Goal: Task Accomplishment & Management: Manage account settings

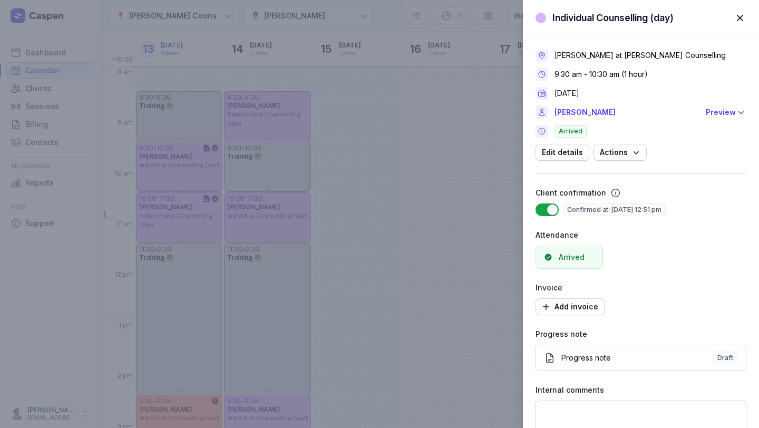
select select "week"
click at [737, 16] on span "button" at bounding box center [739, 17] width 23 height 23
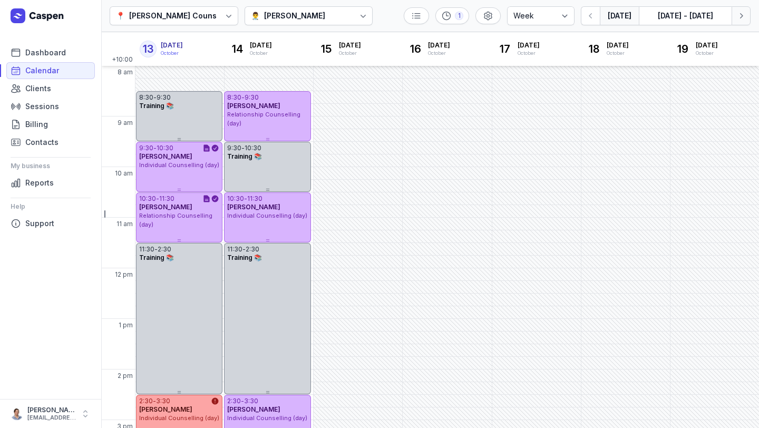
click at [744, 22] on button "Next week" at bounding box center [740, 15] width 19 height 19
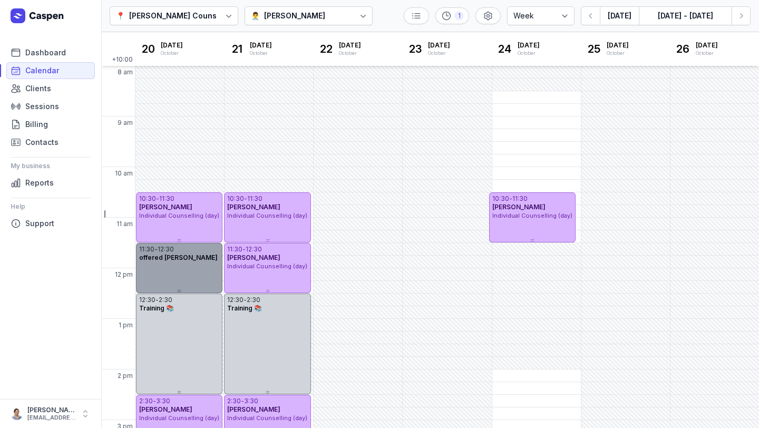
click at [136, 268] on div "11:30 - 12:30 offered [PERSON_NAME]" at bounding box center [179, 268] width 86 height 50
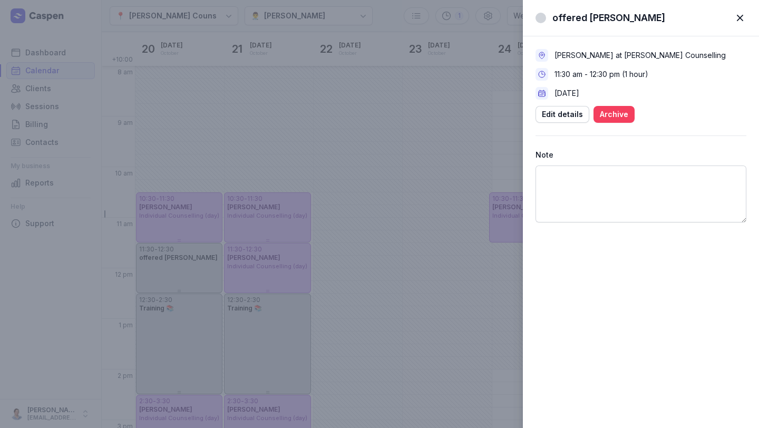
click at [614, 108] on span "Archive" at bounding box center [614, 114] width 28 height 13
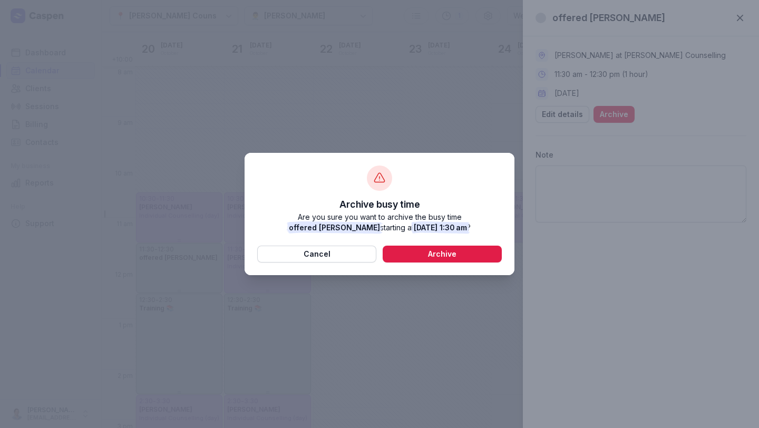
click at [417, 263] on div "Archive busy time Are you sure you want to archive the busy time offered [PERSO…" at bounding box center [379, 214] width 270 height 122
click at [421, 241] on div "Archive busy time Are you sure you want to archive the busy time offered [PERSO…" at bounding box center [379, 214] width 270 height 122
click at [421, 250] on span "Archive" at bounding box center [442, 254] width 106 height 13
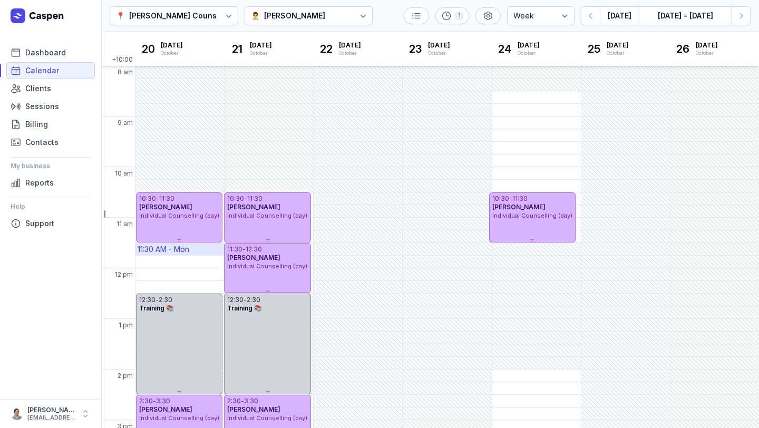
click at [172, 253] on div "11:30 AM - Mon" at bounding box center [164, 249] width 52 height 11
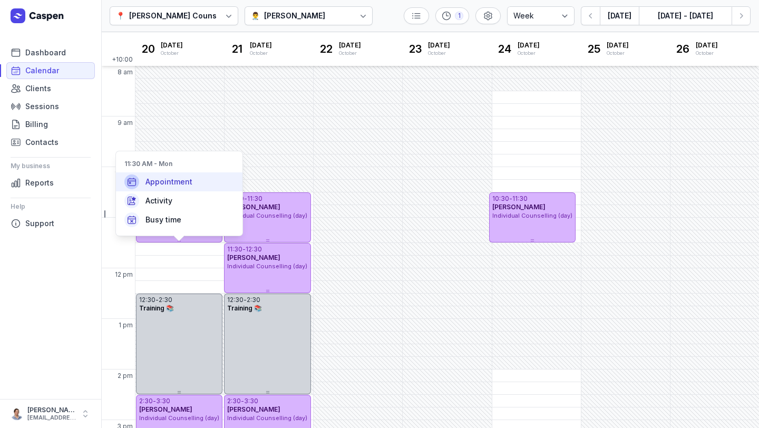
click at [178, 183] on span "Appointment" at bounding box center [168, 181] width 47 height 11
select select
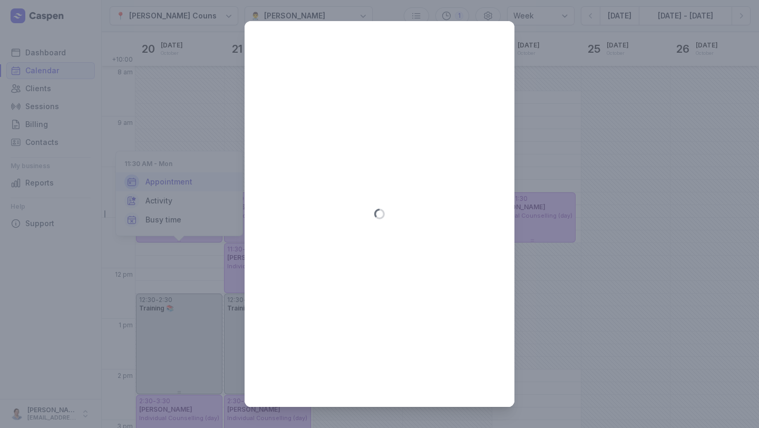
type input "[DATE]"
select select "11:30"
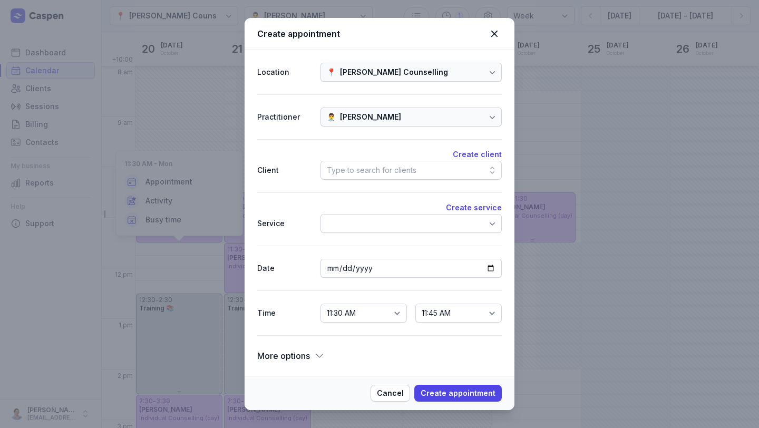
click at [391, 179] on div "Type to search for clients" at bounding box center [410, 170] width 181 height 19
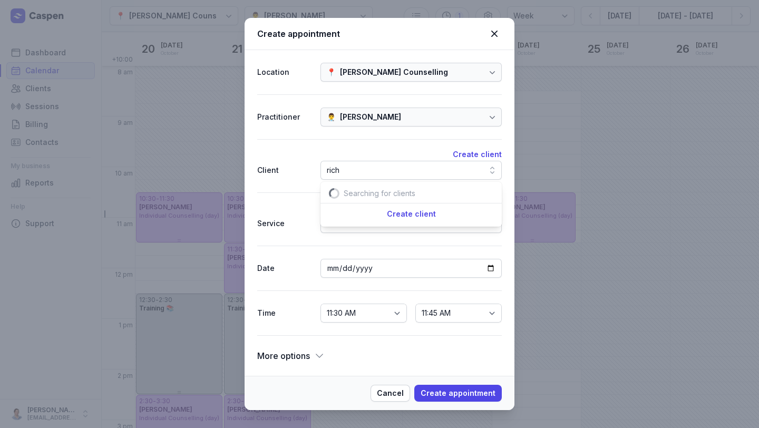
scroll to position [0, 12]
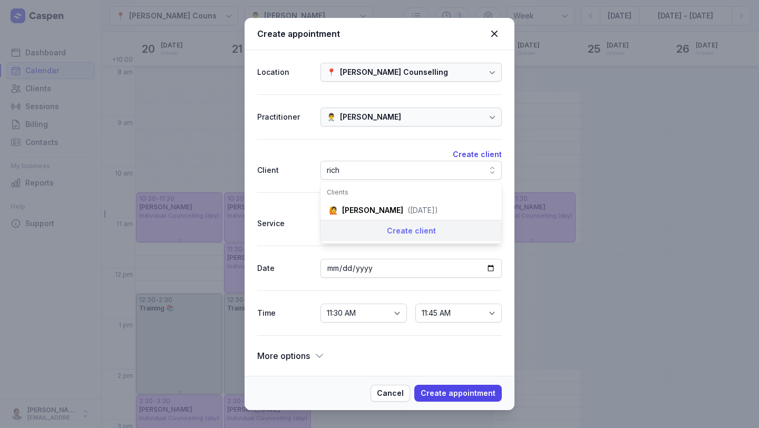
type input "rich"
click at [418, 222] on div "Create client" at bounding box center [410, 231] width 181 height 22
select select
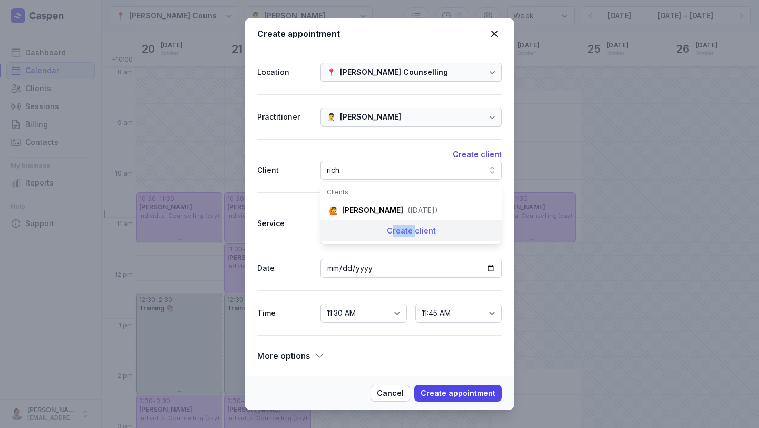
select select
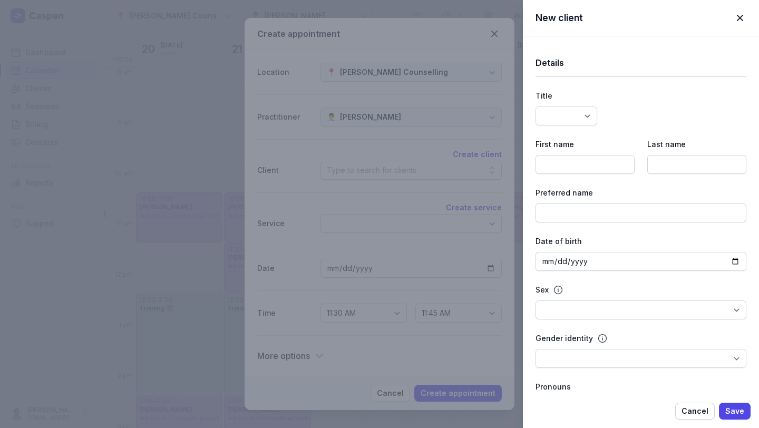
click at [400, 179] on div "New client Close panel Details Title Dr Mr Ms Mrs Miss [PERSON_NAME] Master Fir…" at bounding box center [379, 214] width 759 height 428
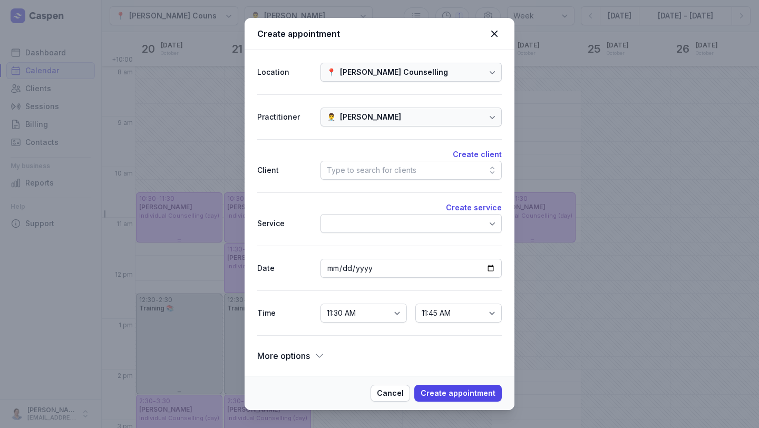
click at [474, 170] on div "Type to search for clients" at bounding box center [410, 170] width 181 height 19
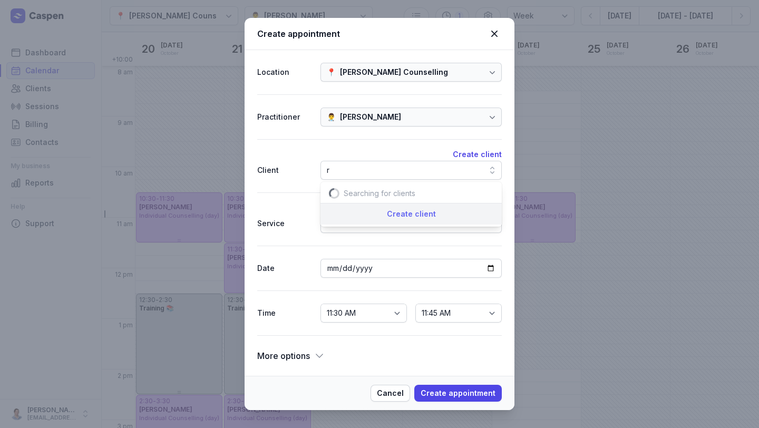
scroll to position [0, 3]
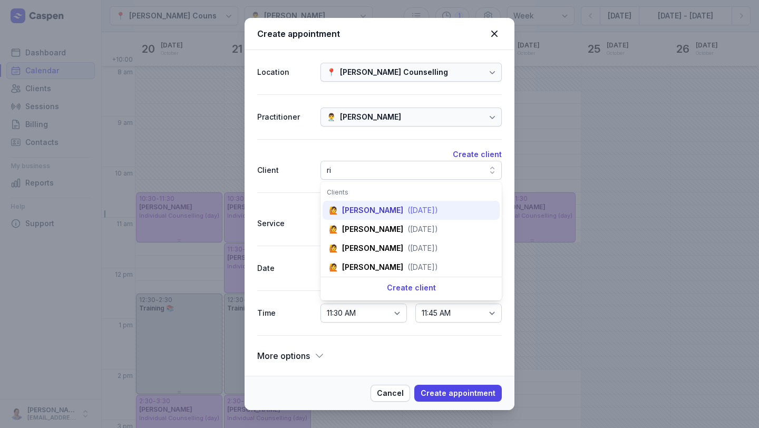
type input "ri"
click at [410, 214] on div "([DATE])" at bounding box center [422, 210] width 31 height 11
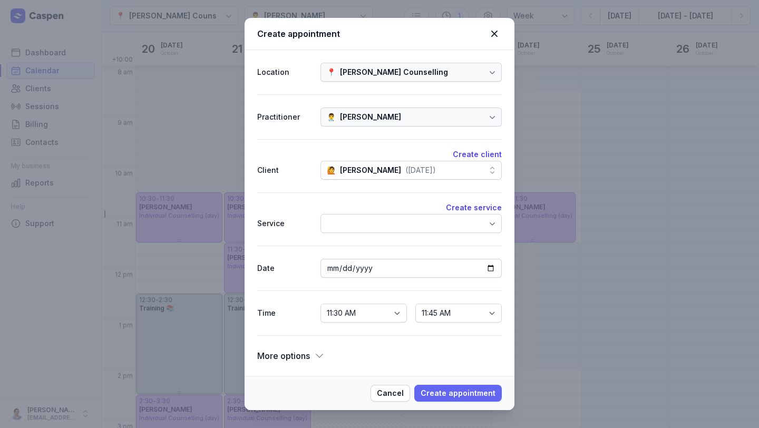
click at [477, 397] on span "Create appointment" at bounding box center [457, 393] width 75 height 13
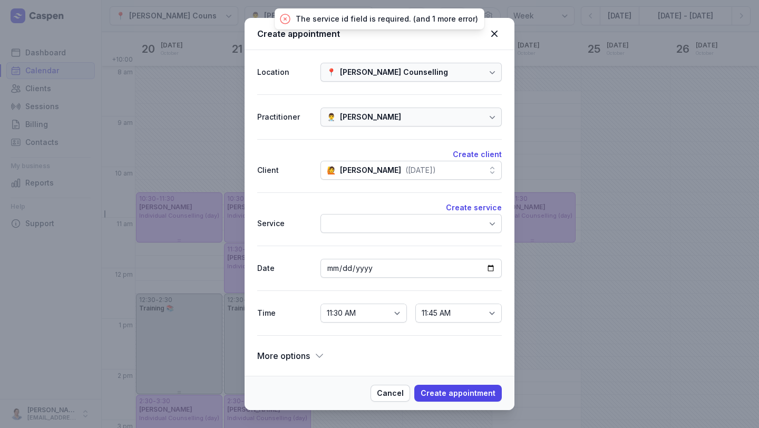
click at [395, 218] on div at bounding box center [410, 223] width 181 height 19
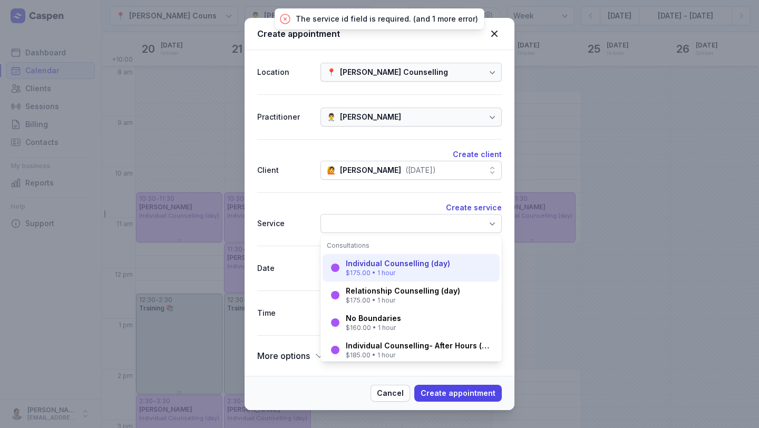
click at [397, 268] on div "Individual Counselling (day)" at bounding box center [398, 263] width 104 height 11
select select "12:30"
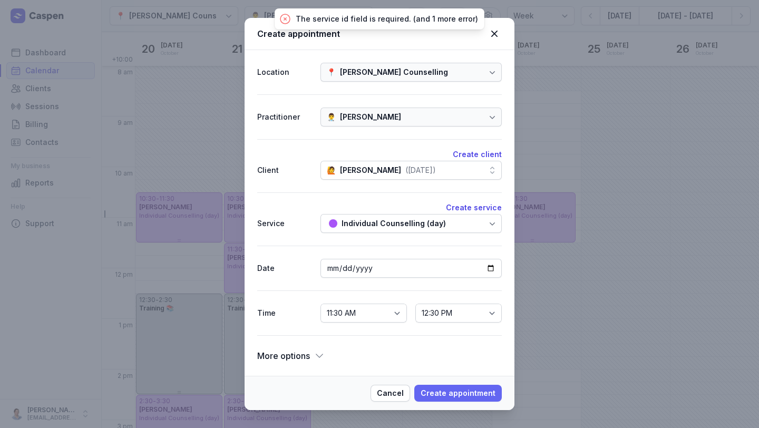
click at [460, 387] on span "Create appointment" at bounding box center [457, 393] width 75 height 13
select select
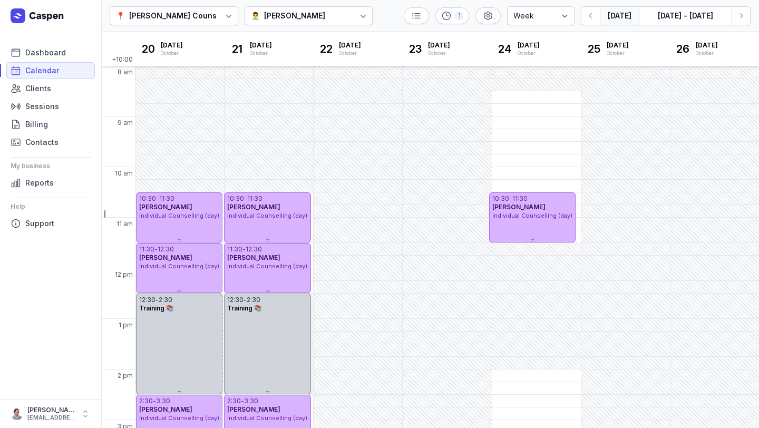
click at [622, 16] on button "[DATE]" at bounding box center [619, 15] width 39 height 19
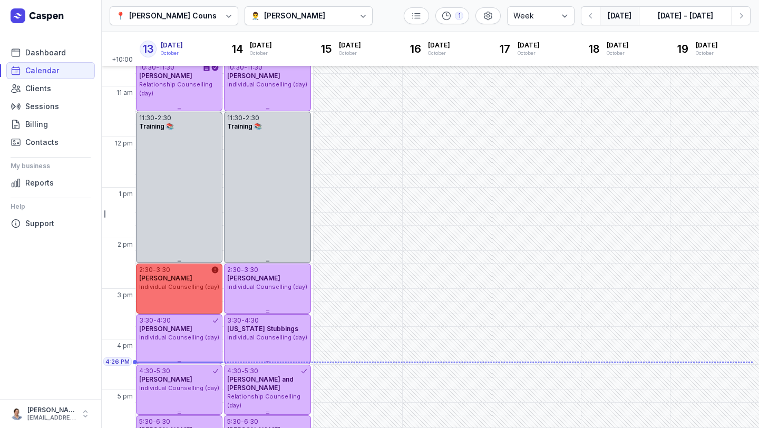
scroll to position [129, 0]
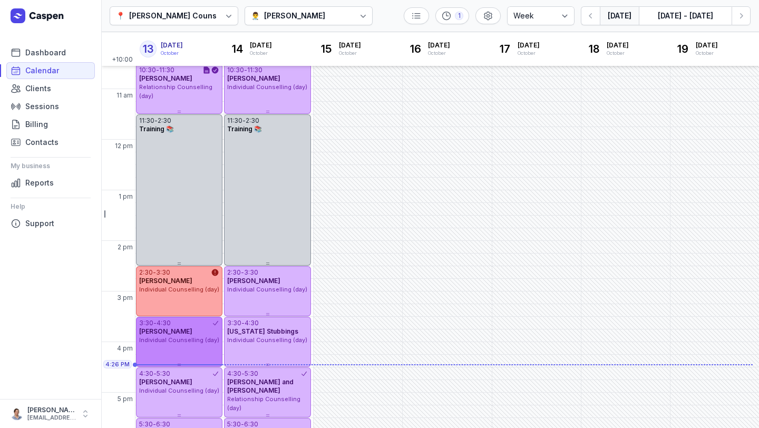
click at [180, 325] on div "3:30 - 4:30" at bounding box center [175, 323] width 73 height 8
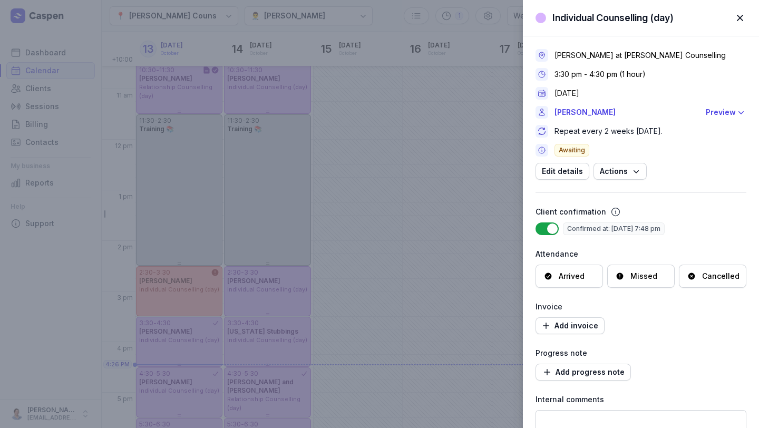
click at [560, 279] on div "Arrived" at bounding box center [571, 276] width 26 height 11
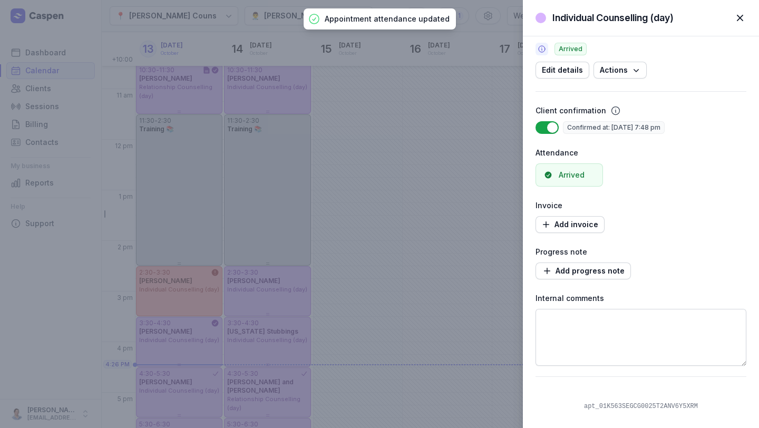
scroll to position [108, 0]
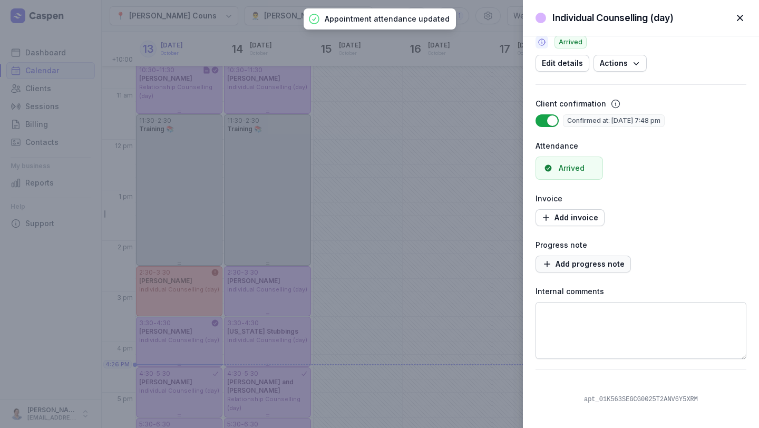
click at [581, 267] on span "Add progress note" at bounding box center [583, 264] width 83 height 13
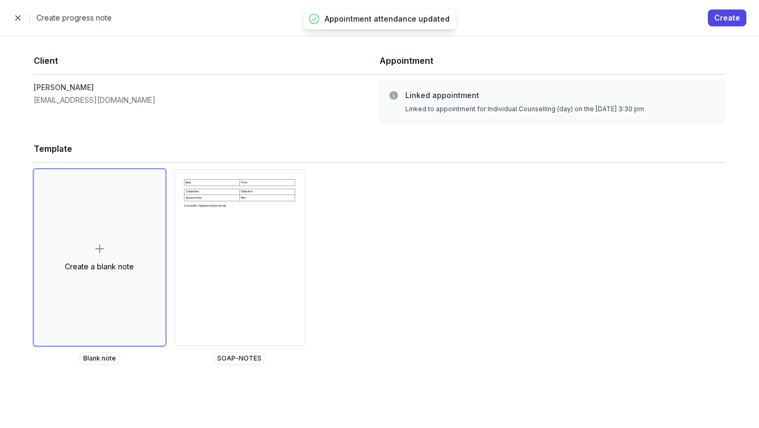
click at [731, 27] on div "Close panel Create progress note Create" at bounding box center [379, 18] width 759 height 36
click at [732, 17] on span "Create" at bounding box center [727, 18] width 26 height 13
select select
select select "***"
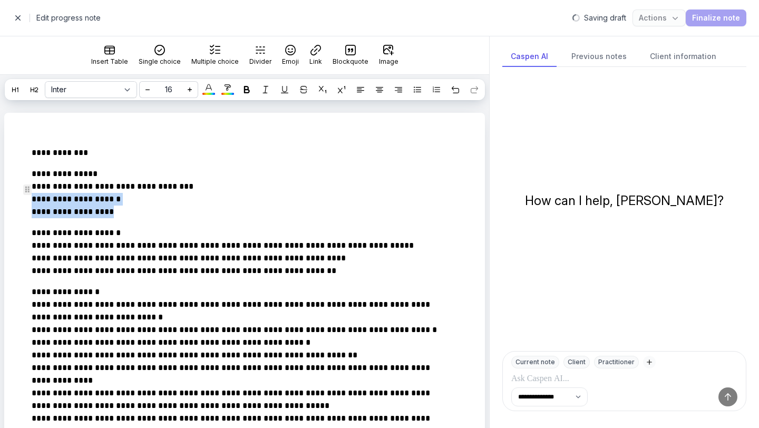
drag, startPoint x: 131, startPoint y: 229, endPoint x: 25, endPoint y: 223, distance: 106.1
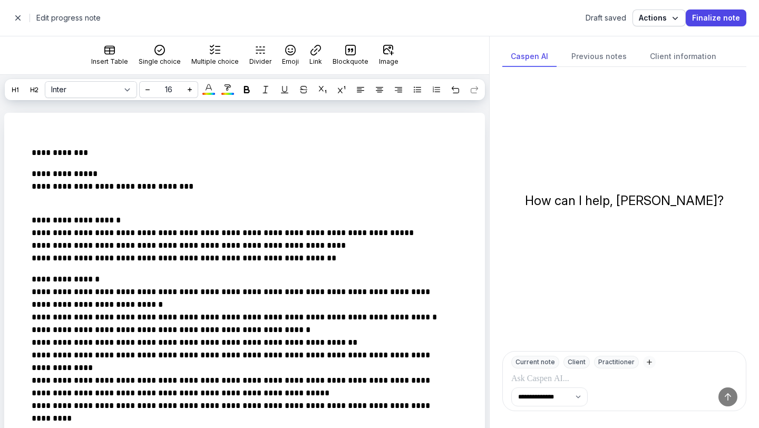
drag, startPoint x: 48, startPoint y: 183, endPoint x: 20, endPoint y: 184, distance: 28.0
drag, startPoint x: 120, startPoint y: 187, endPoint x: 0, endPoint y: 187, distance: 120.1
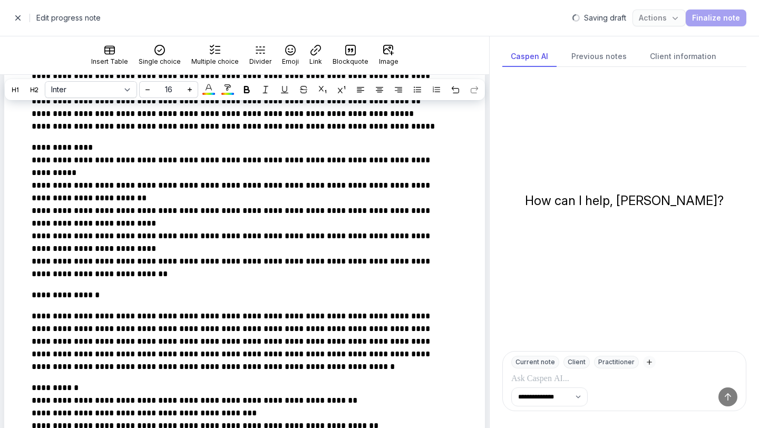
scroll to position [509, 0]
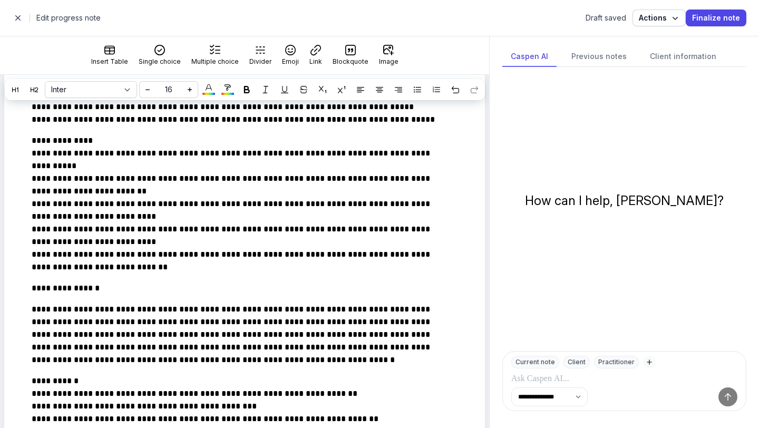
click at [14, 17] on span "button" at bounding box center [17, 17] width 21 height 21
select select "week"
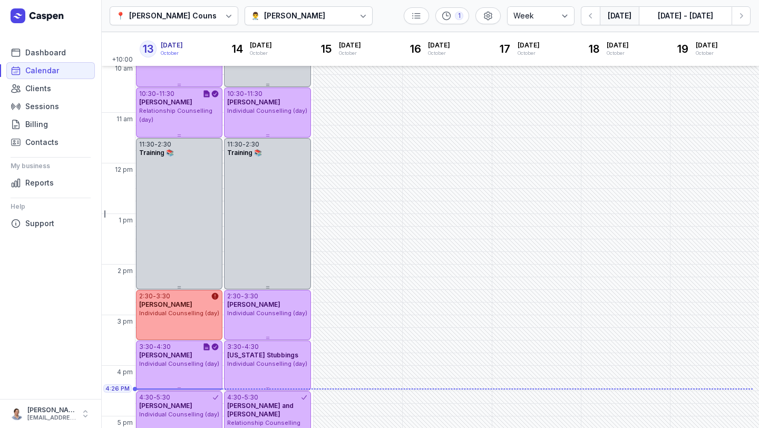
scroll to position [245, 0]
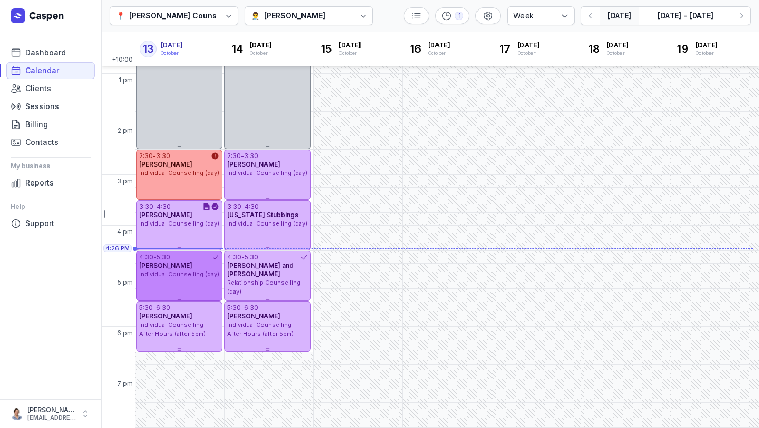
click at [183, 277] on div "Individual Counselling (day)" at bounding box center [179, 274] width 80 height 9
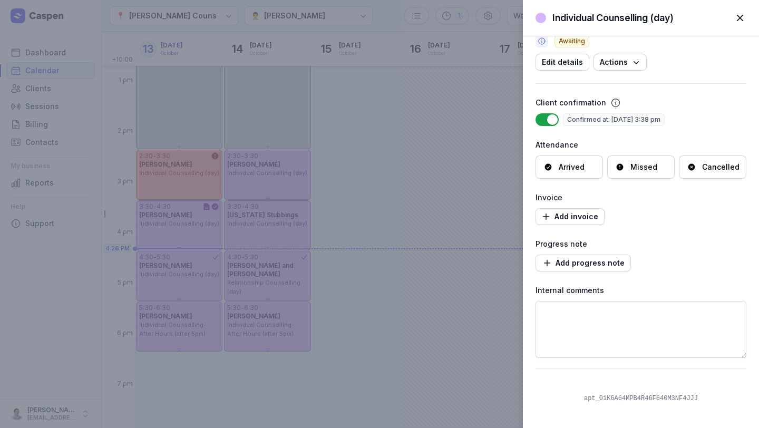
scroll to position [90, 0]
click at [561, 165] on div "Arrived" at bounding box center [571, 167] width 26 height 11
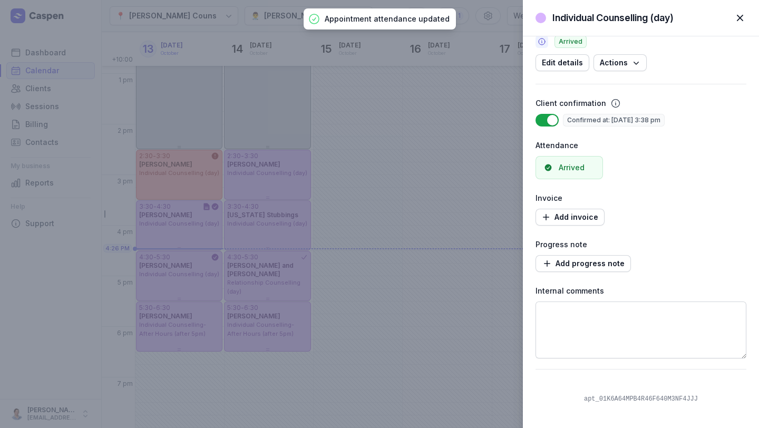
scroll to position [0, 0]
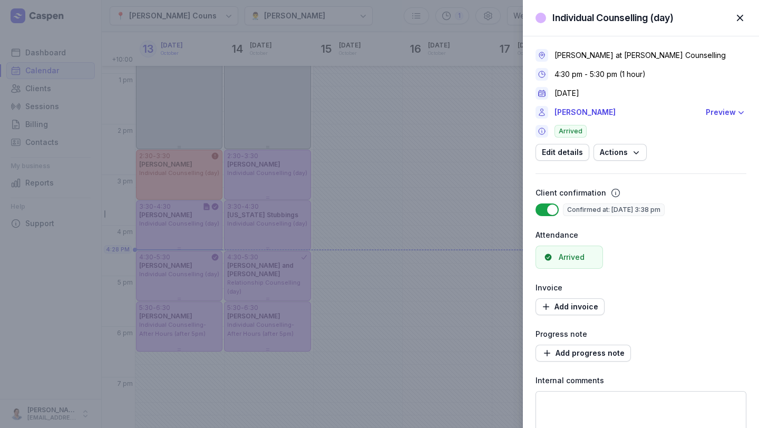
click at [172, 293] on div "Individual Counselling (day) Close panel [PERSON_NAME] at [PERSON_NAME] Counsel…" at bounding box center [379, 214] width 759 height 428
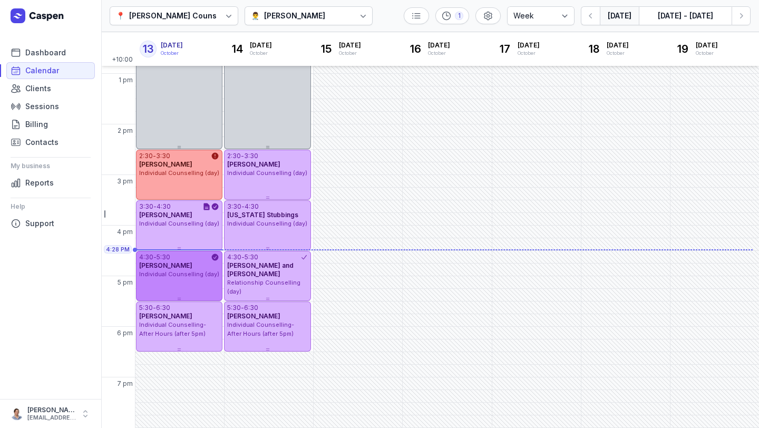
click at [179, 263] on span "[PERSON_NAME]" at bounding box center [165, 265] width 53 height 8
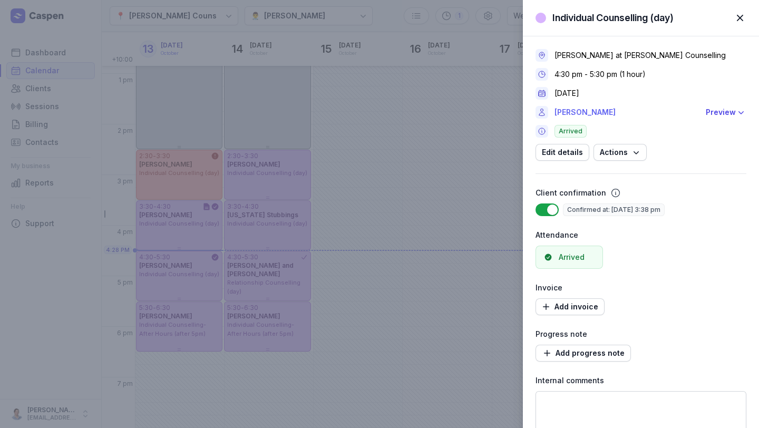
click at [597, 112] on link "[PERSON_NAME]" at bounding box center [626, 112] width 145 height 13
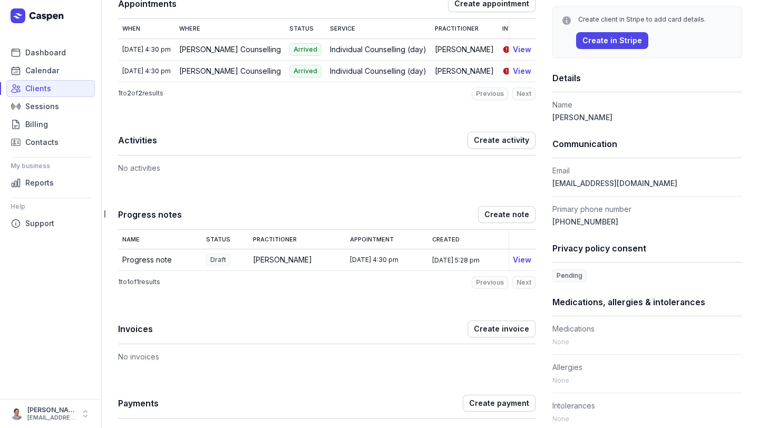
scroll to position [184, 0]
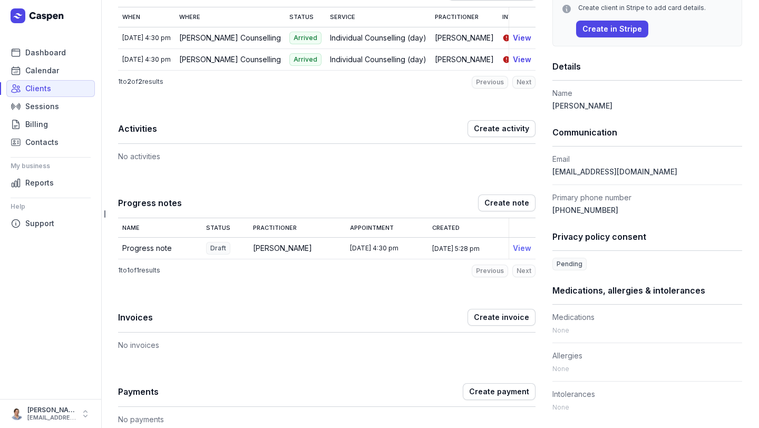
click at [518, 252] on link "View" at bounding box center [522, 247] width 18 height 9
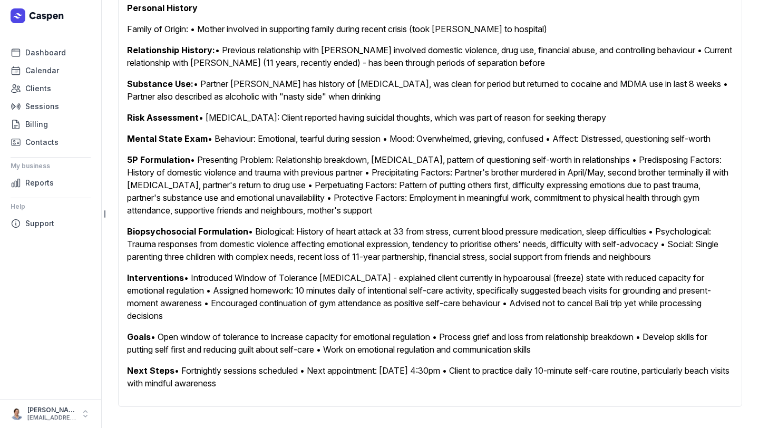
scroll to position [509, 0]
